Goal: Information Seeking & Learning: Learn about a topic

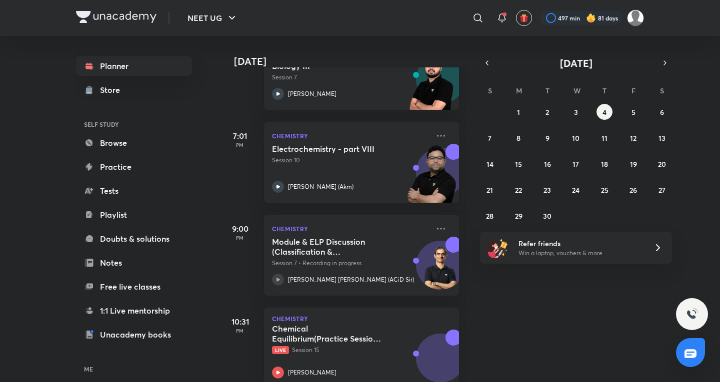
scroll to position [490, 0]
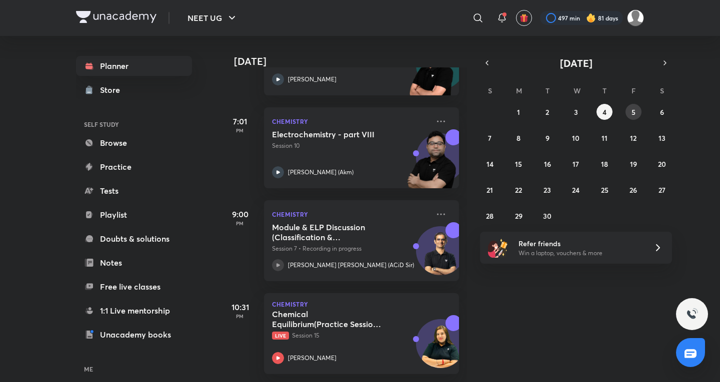
click at [627, 115] on button "5" at bounding box center [633, 112] width 16 height 16
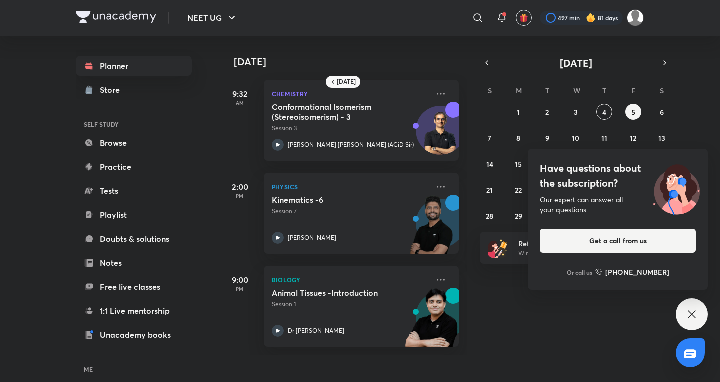
click at [696, 303] on div "Have questions about the subscription? Our expert can answer all your questions…" at bounding box center [692, 314] width 32 height 32
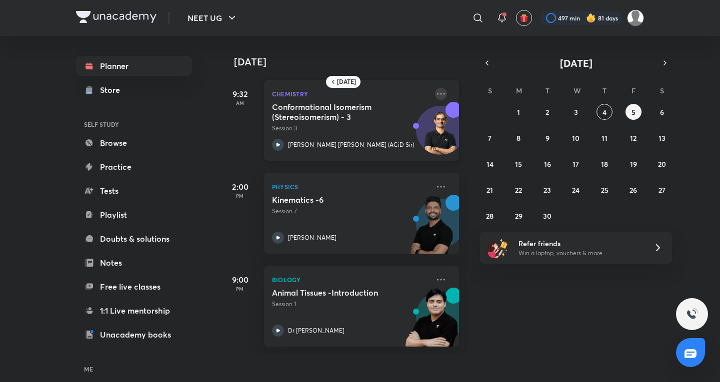
click at [435, 93] on icon at bounding box center [441, 94] width 12 height 12
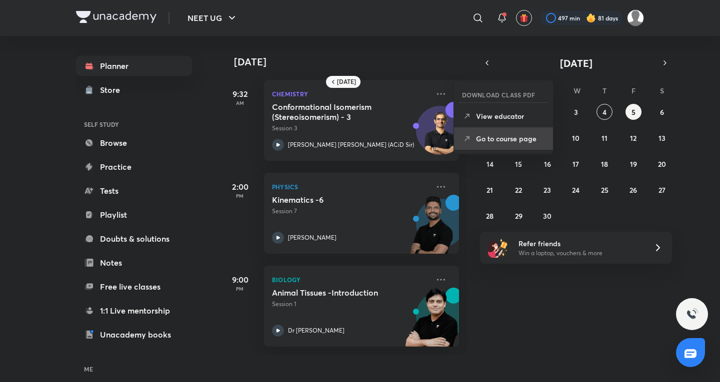
click at [520, 141] on p "Go to course page" at bounding box center [510, 138] width 69 height 10
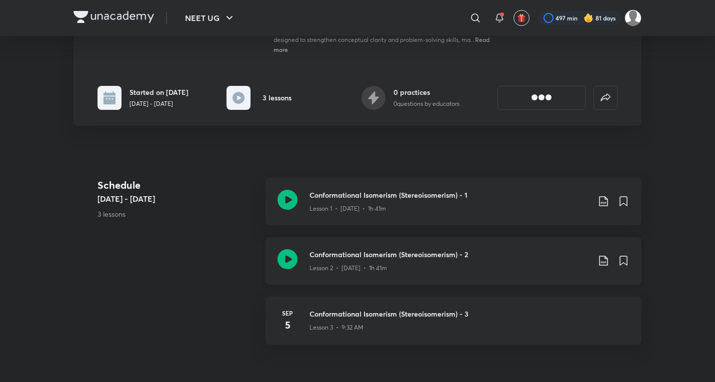
scroll to position [166, 0]
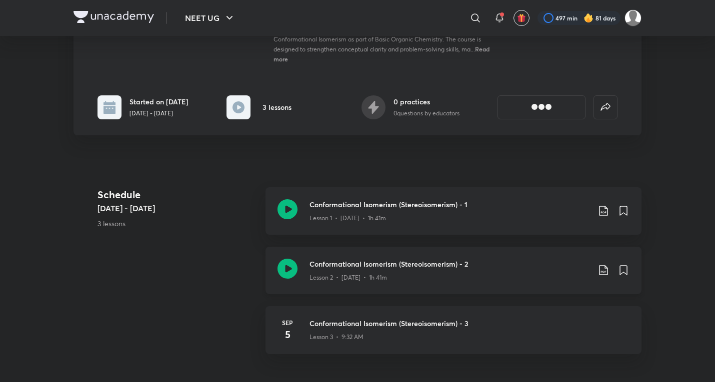
click at [399, 271] on div "Course on Conformational Isomerism for NEET 2026 Enroll NEET UG Plus Syllabus C…" at bounding box center [357, 255] width 568 height 730
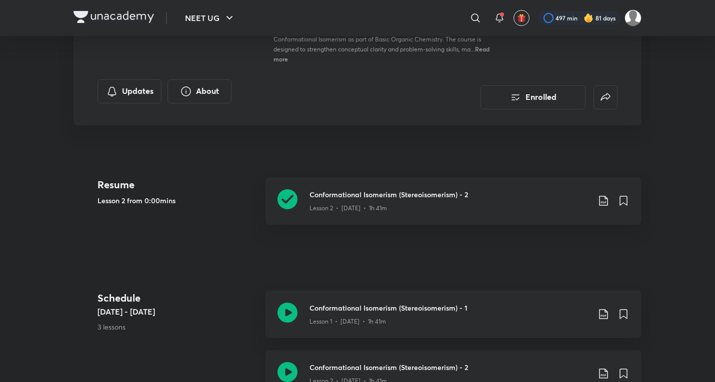
click at [381, 373] on div "Lesson 2 • [DATE] • 1h 41m" at bounding box center [449, 379] width 280 height 13
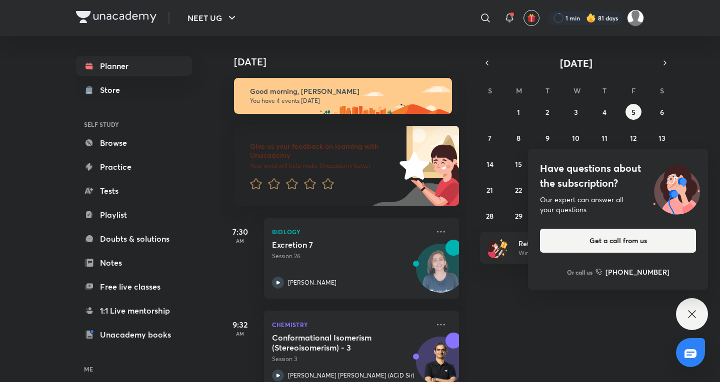
click at [697, 312] on icon at bounding box center [692, 314] width 12 height 12
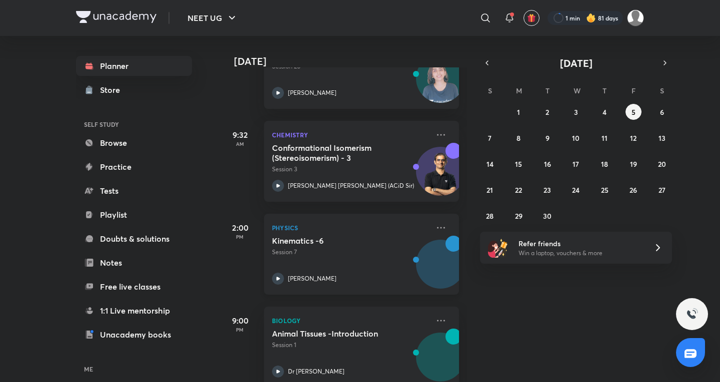
scroll to position [211, 0]
